Goal: Information Seeking & Learning: Learn about a topic

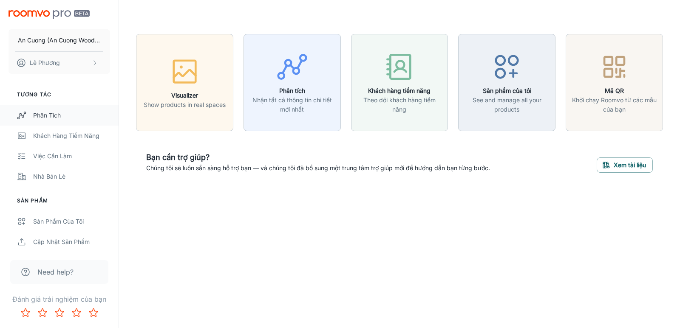
click at [40, 112] on div "Phân tích" at bounding box center [71, 115] width 77 height 9
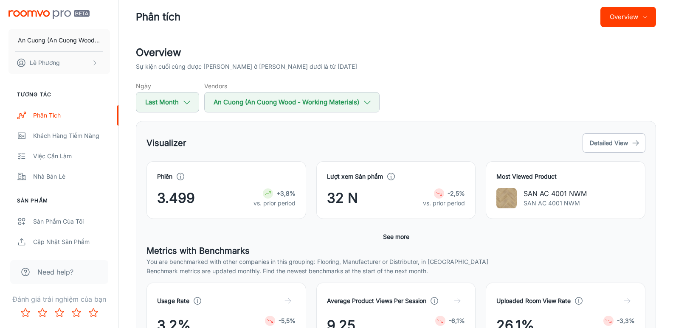
scroll to position [54, 0]
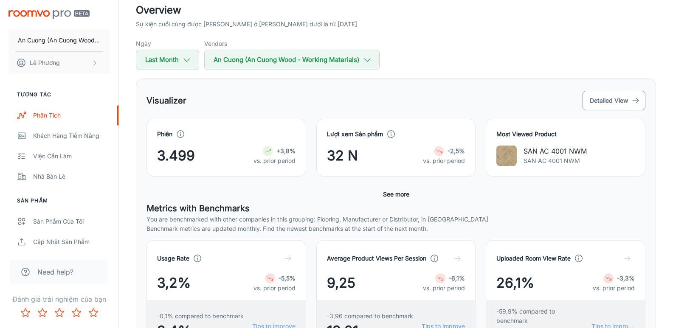
click at [614, 99] on button "Detailed View" at bounding box center [614, 101] width 63 height 20
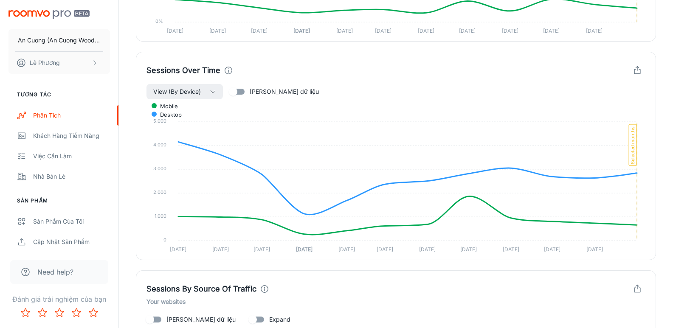
scroll to position [916, 0]
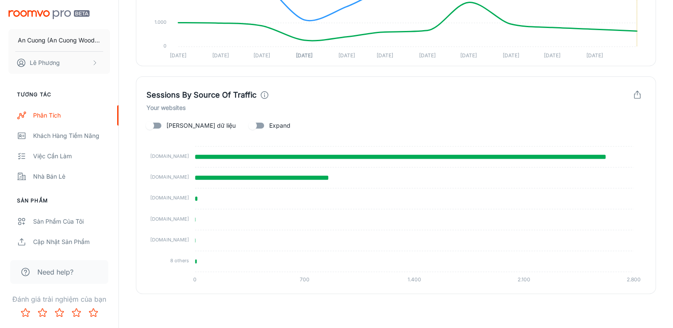
click at [158, 123] on input "[PERSON_NAME] dữ liệu" at bounding box center [150, 126] width 48 height 16
checkbox input "true"
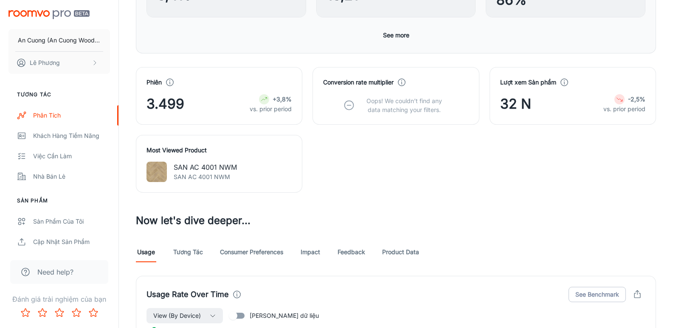
scroll to position [449, 0]
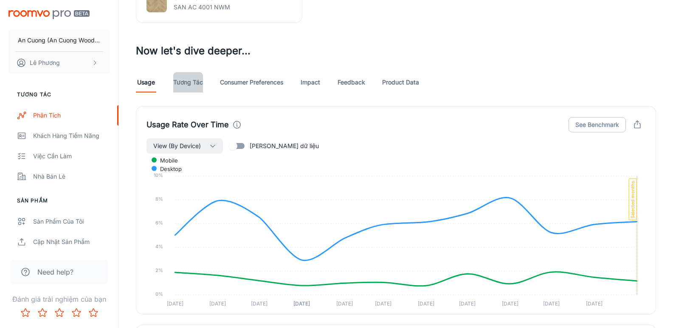
click at [191, 82] on link "Tương tác" at bounding box center [188, 82] width 30 height 20
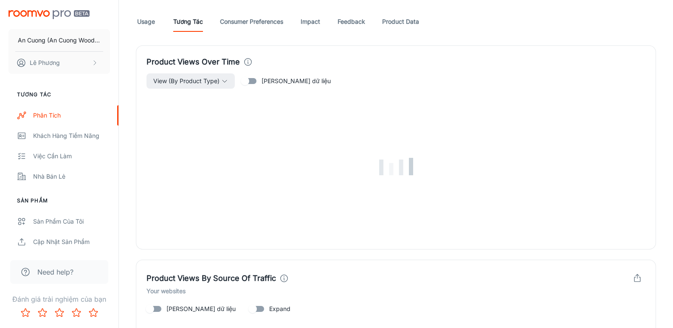
scroll to position [680, 0]
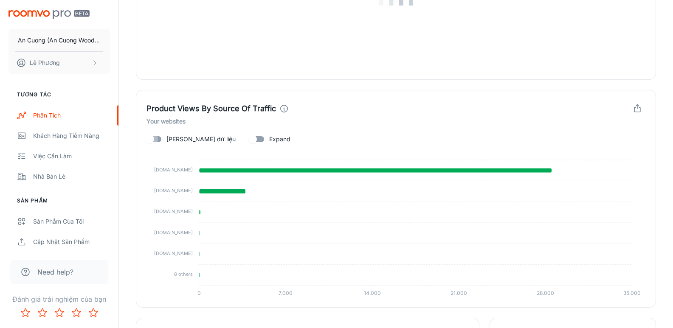
click at [157, 136] on input "[PERSON_NAME] dữ liệu" at bounding box center [150, 139] width 48 height 16
checkbox input "true"
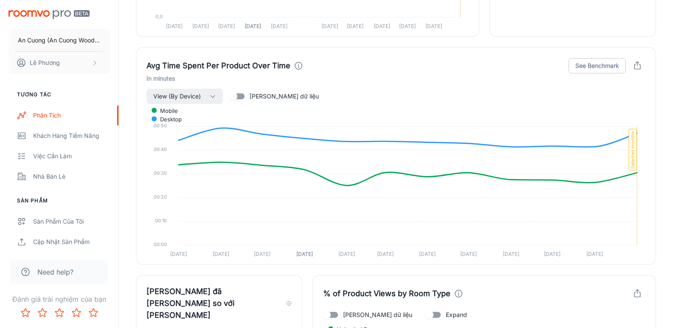
scroll to position [1571, 0]
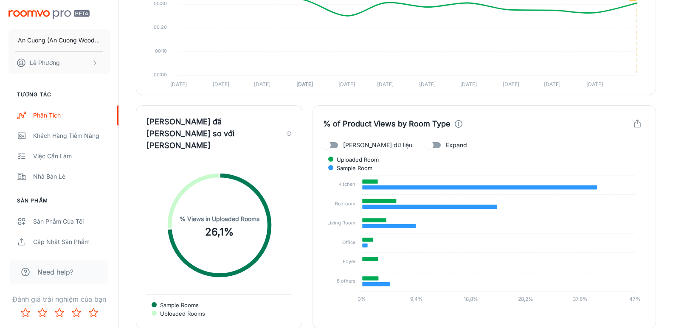
click at [334, 145] on input "[PERSON_NAME] dữ liệu" at bounding box center [326, 145] width 48 height 16
checkbox input "true"
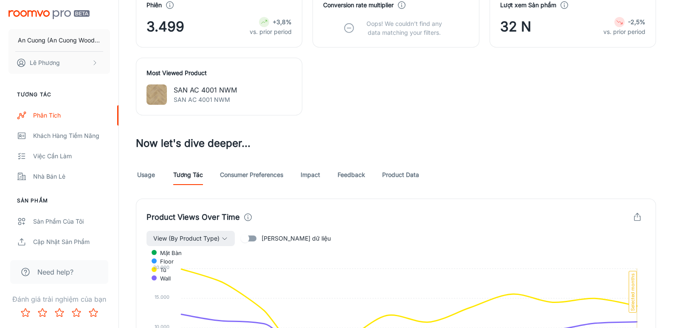
scroll to position [314, 0]
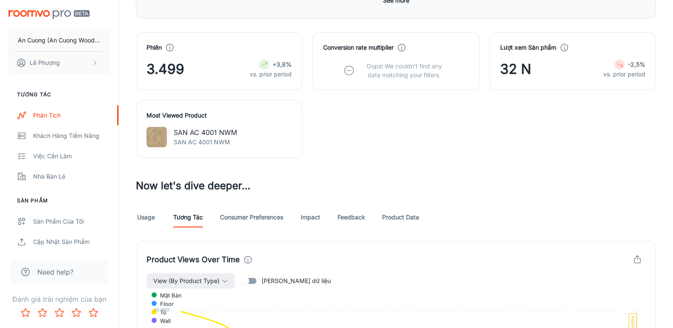
click at [245, 218] on link "Consumer Preferences" at bounding box center [251, 217] width 63 height 20
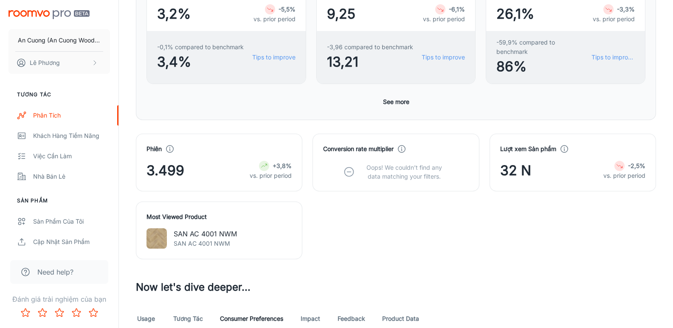
scroll to position [42, 0]
